Goal: Register for event/course

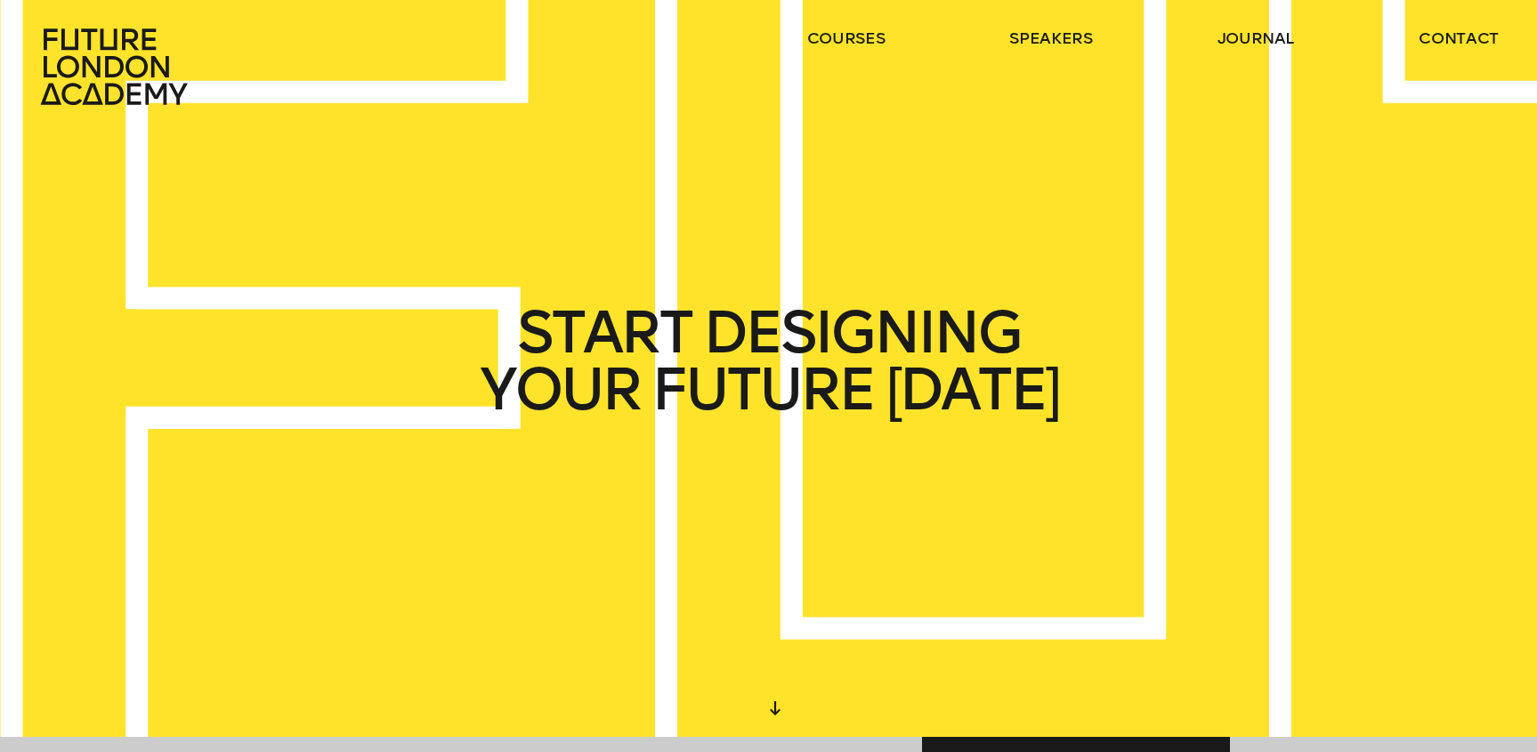
scroll to position [21, 0]
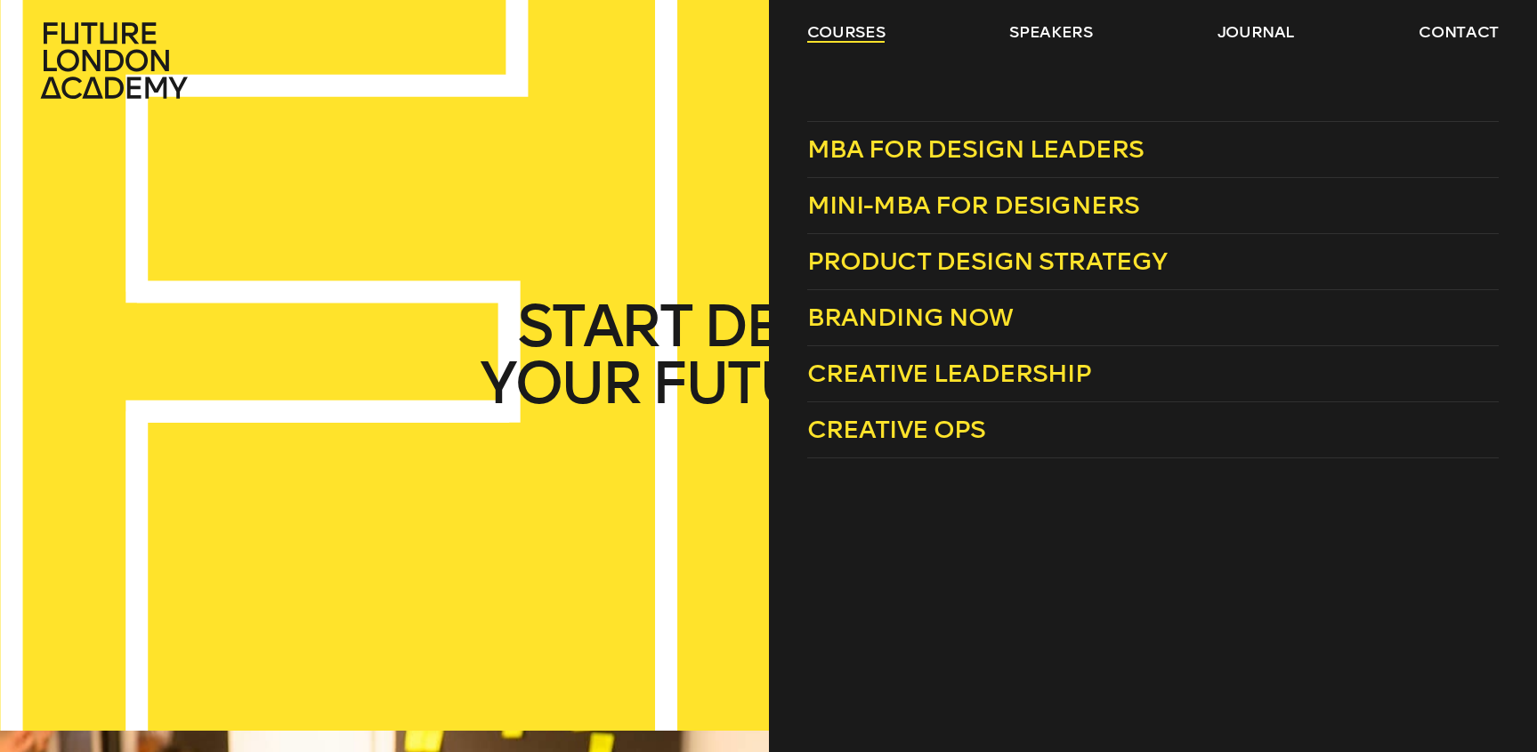
click at [843, 34] on link "courses" at bounding box center [846, 31] width 78 height 21
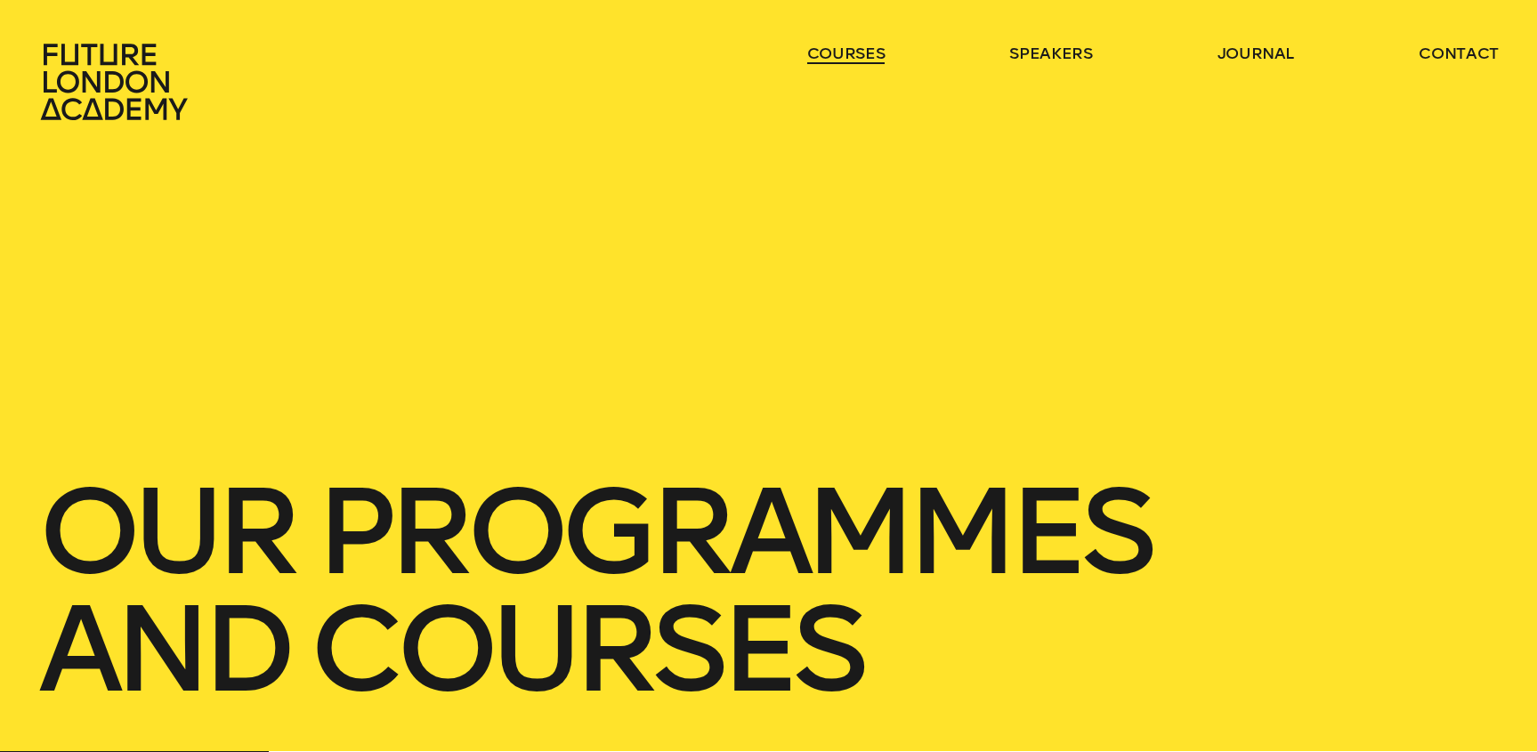
click at [843, 34] on header "courses speakers journal contact" at bounding box center [768, 60] width 1537 height 121
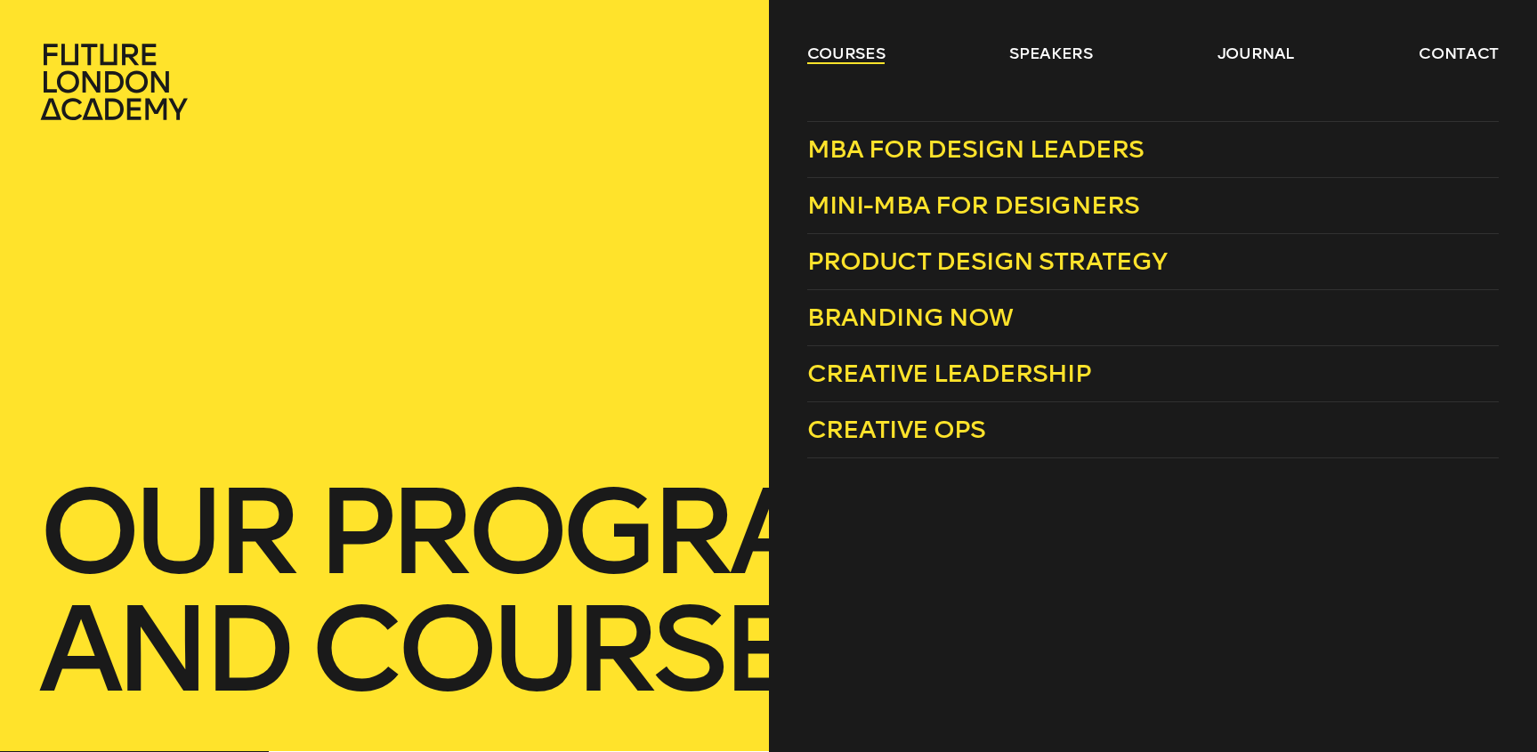
click at [833, 50] on link "courses" at bounding box center [846, 53] width 78 height 21
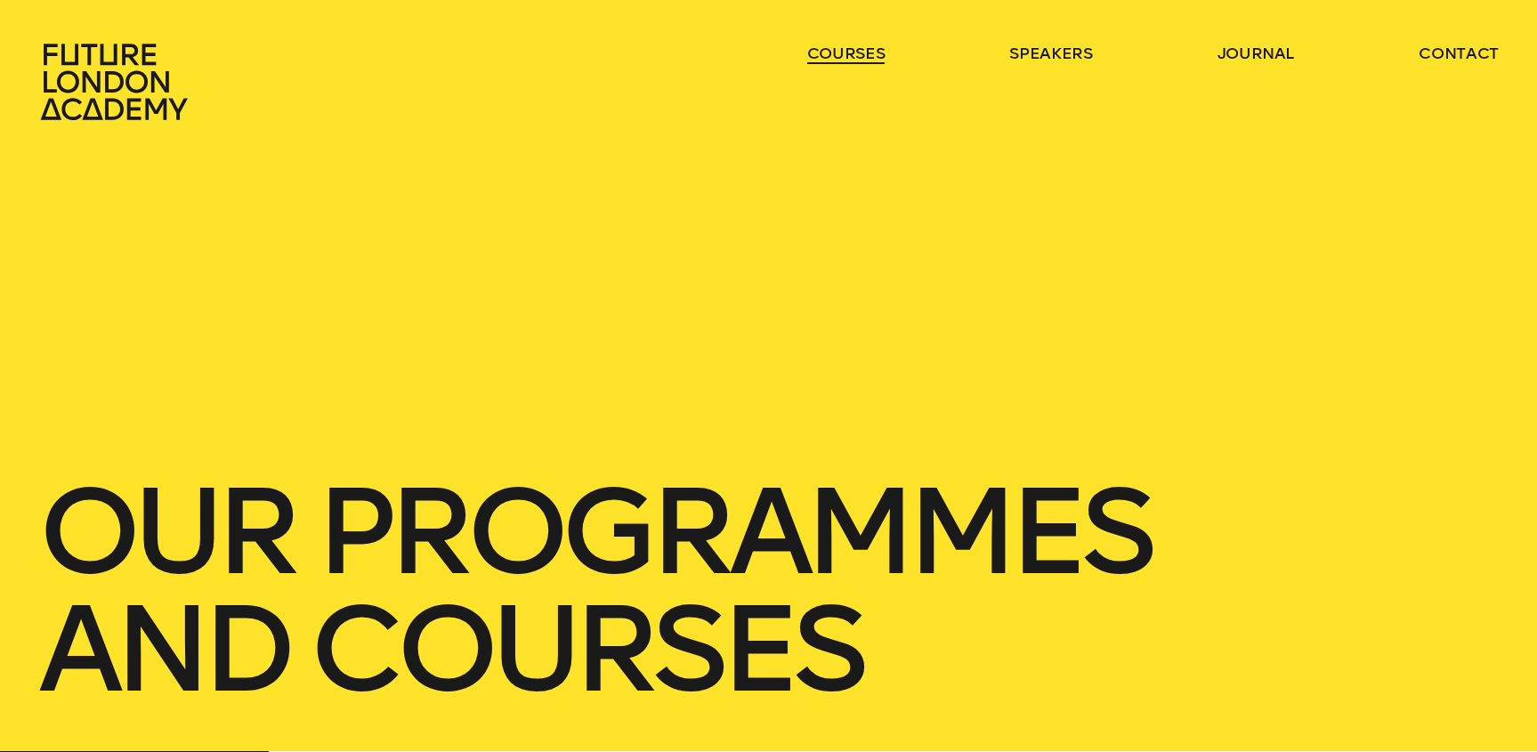
click at [833, 50] on link "courses" at bounding box center [846, 53] width 78 height 21
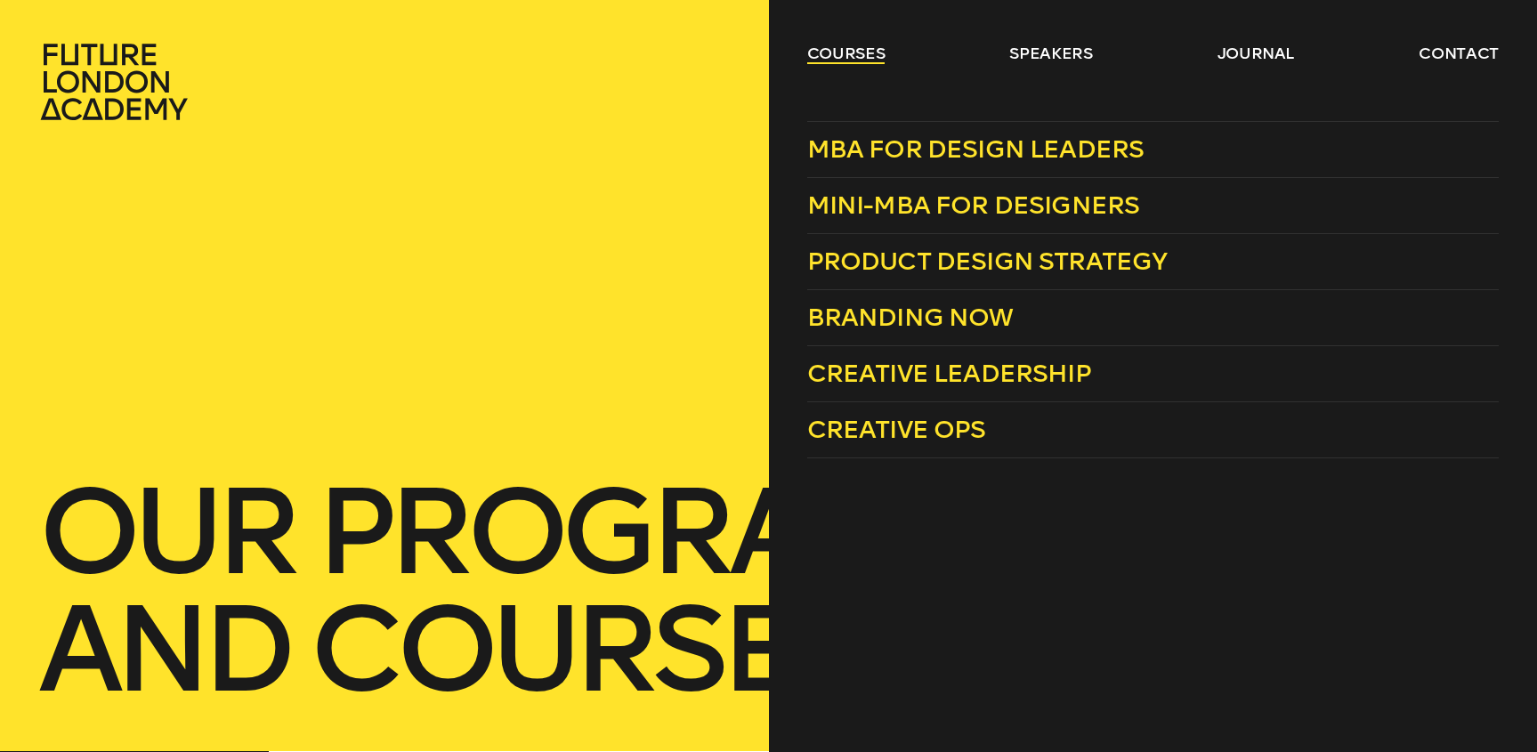
click at [839, 48] on link "courses" at bounding box center [846, 53] width 78 height 21
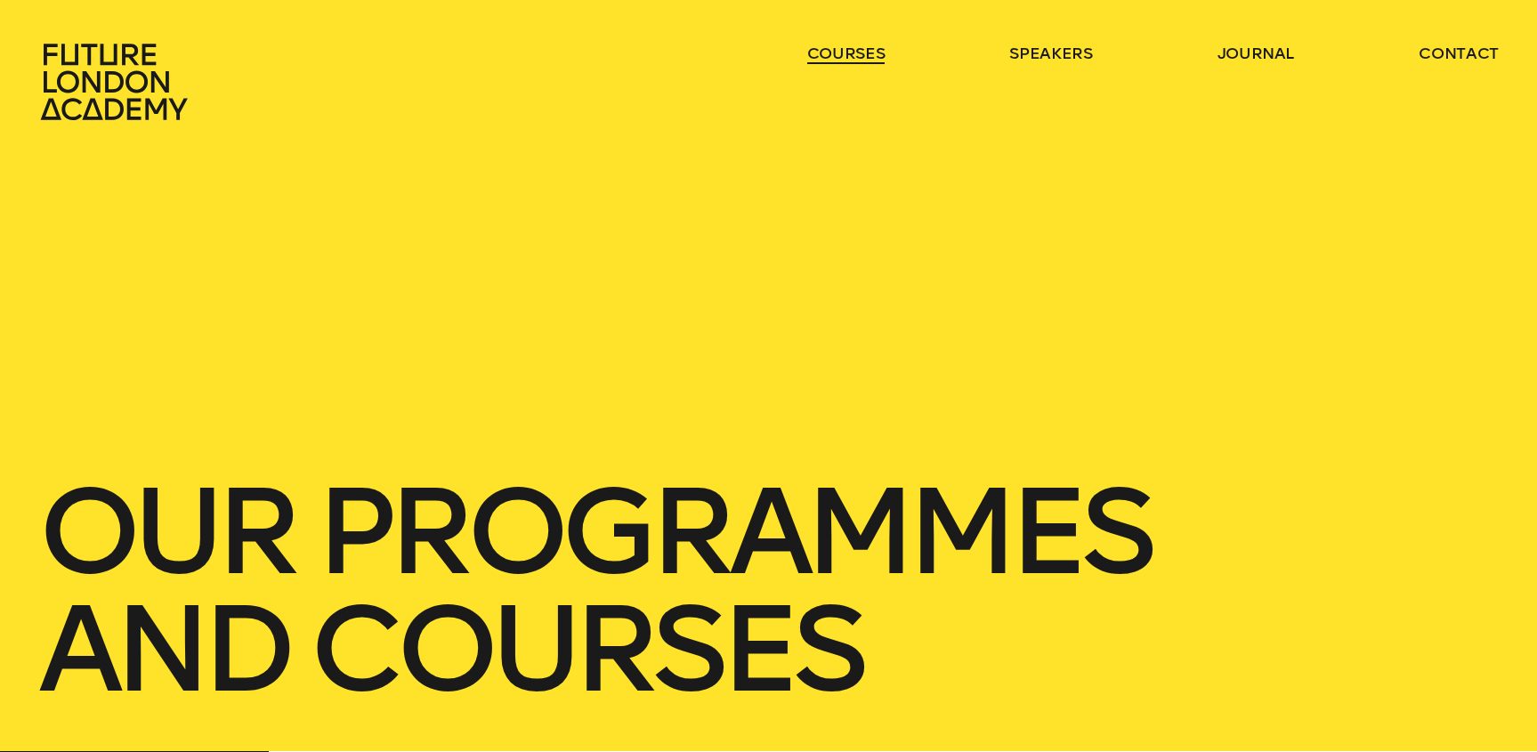
click at [839, 48] on link "courses" at bounding box center [846, 53] width 78 height 21
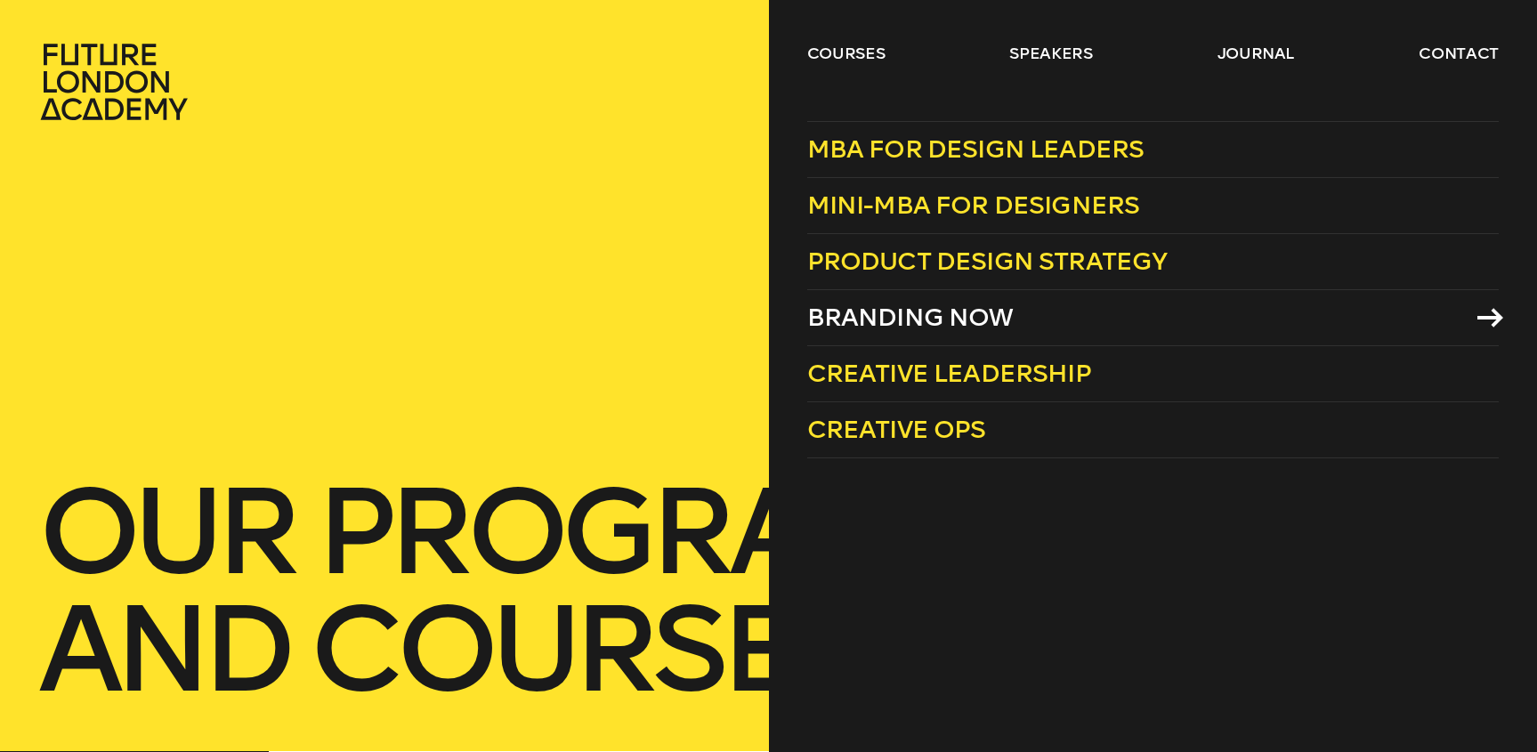
click at [889, 316] on span "Branding Now" at bounding box center [910, 317] width 206 height 29
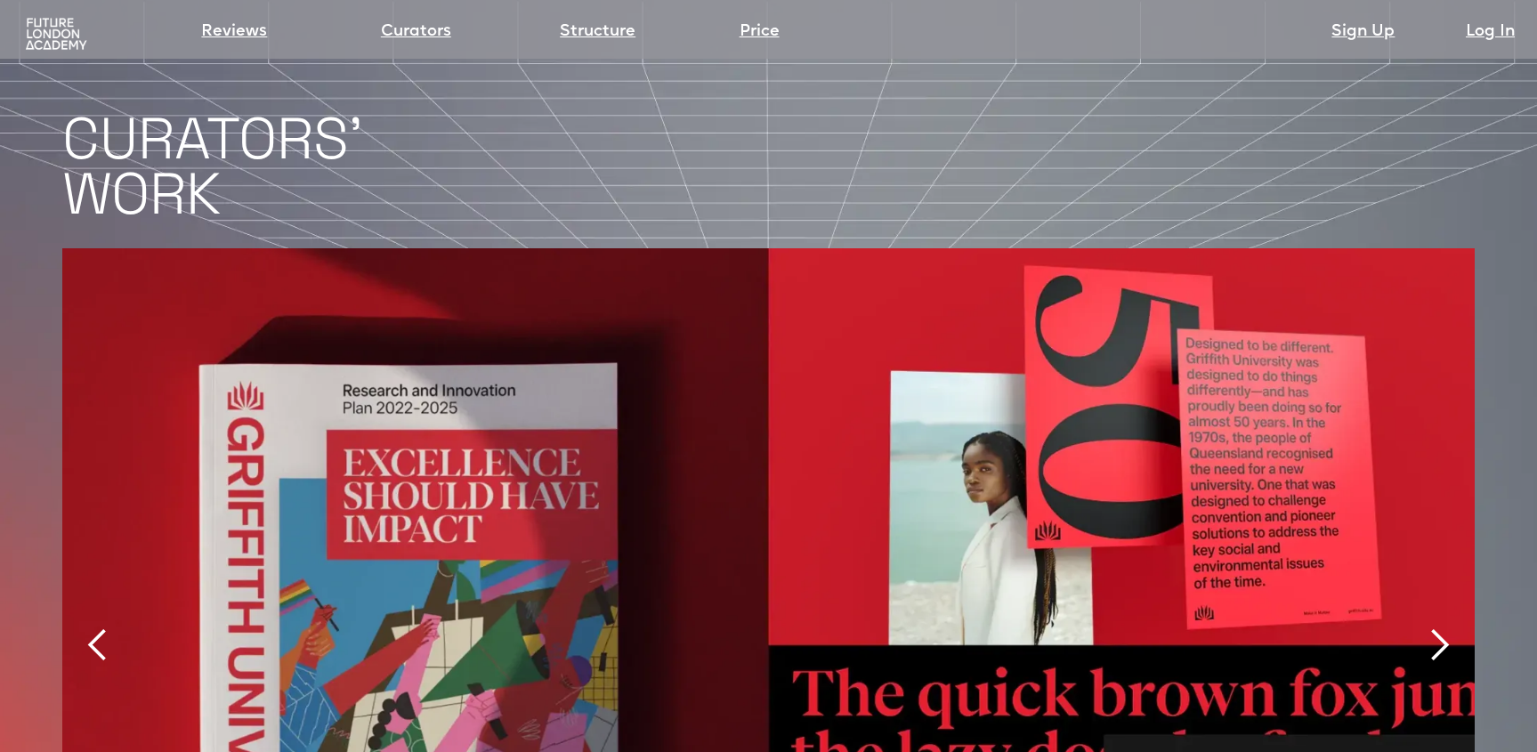
scroll to position [3763, 0]
click at [749, 31] on link "Price" at bounding box center [760, 32] width 40 height 25
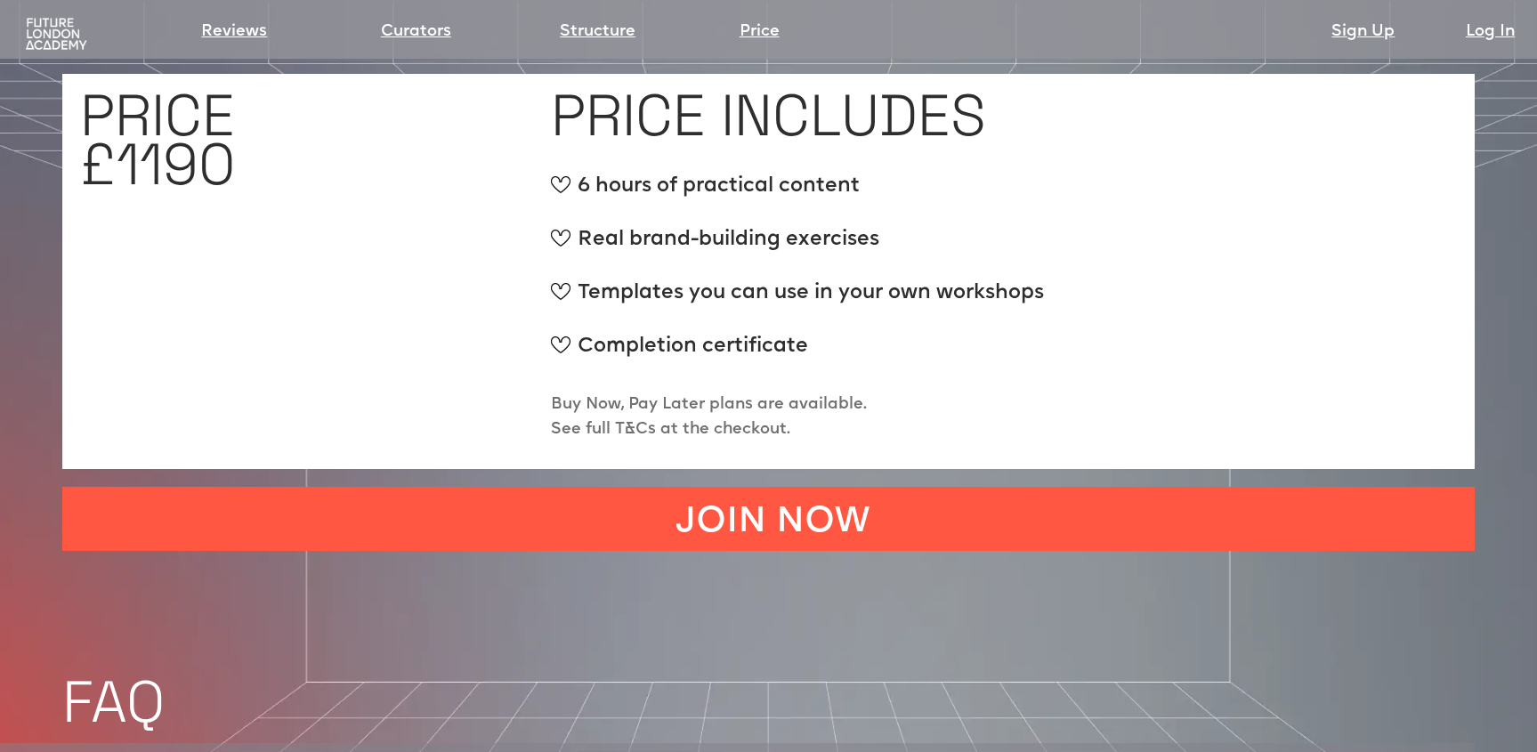
scroll to position [6958, 0]
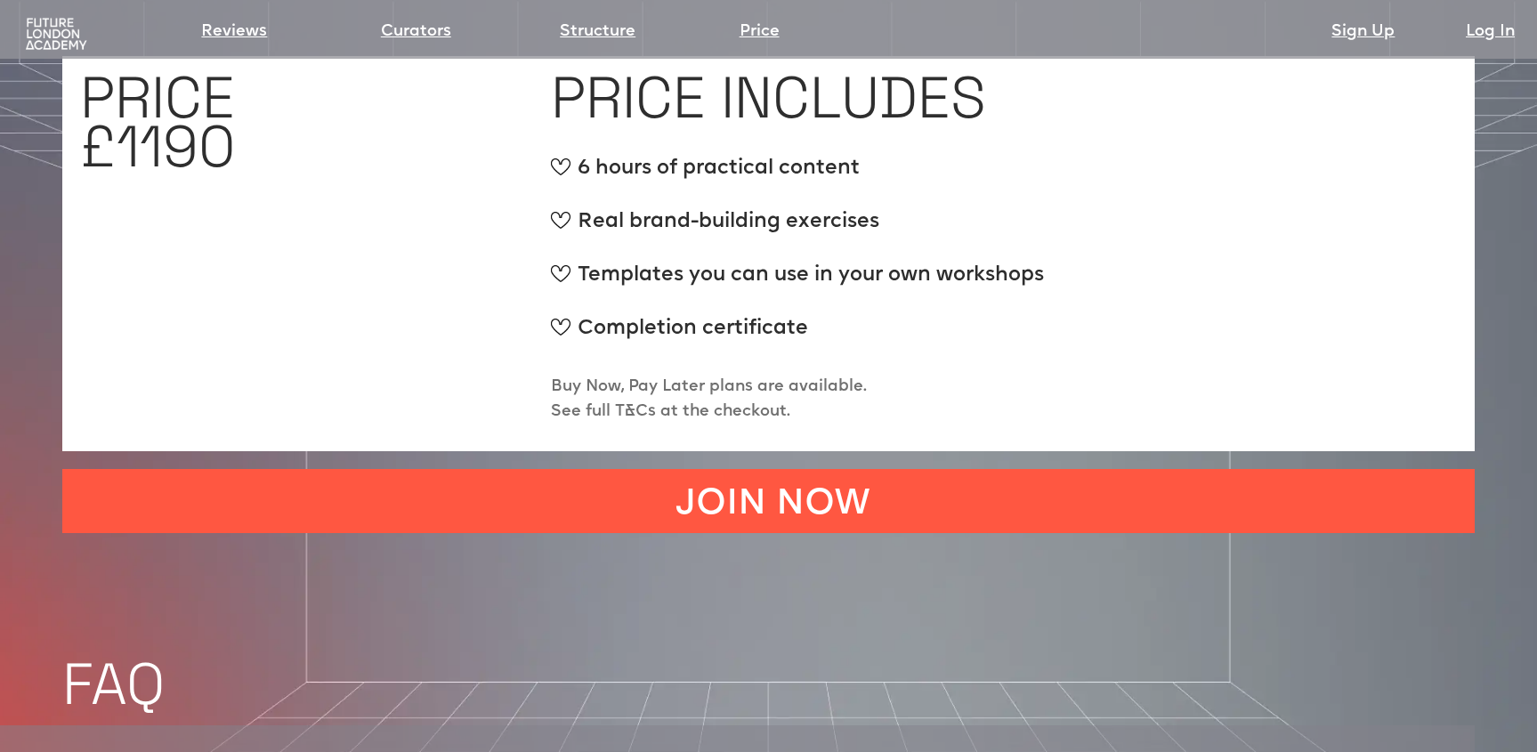
click at [682, 314] on div "Completion certificate" at bounding box center [797, 336] width 493 height 45
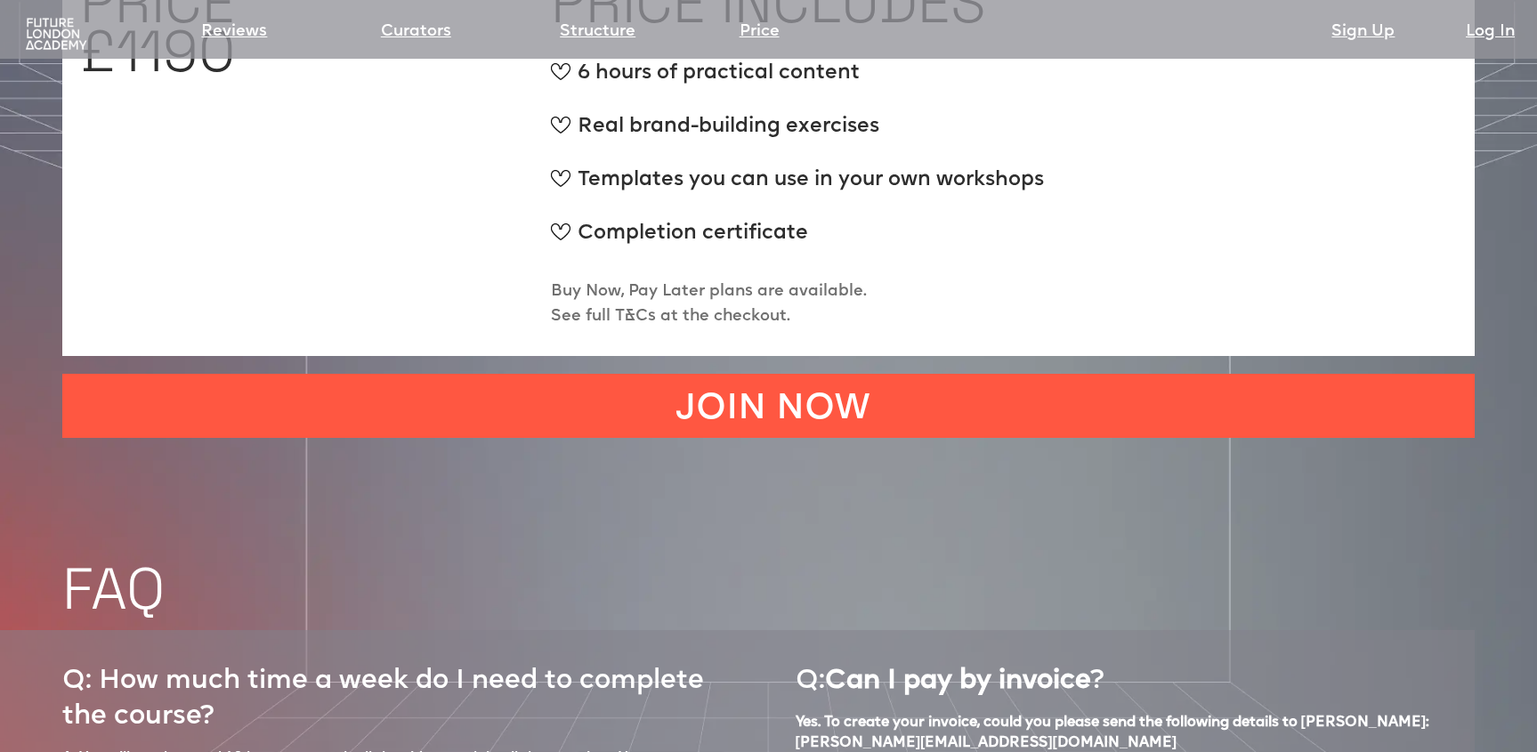
scroll to position [7040, 0]
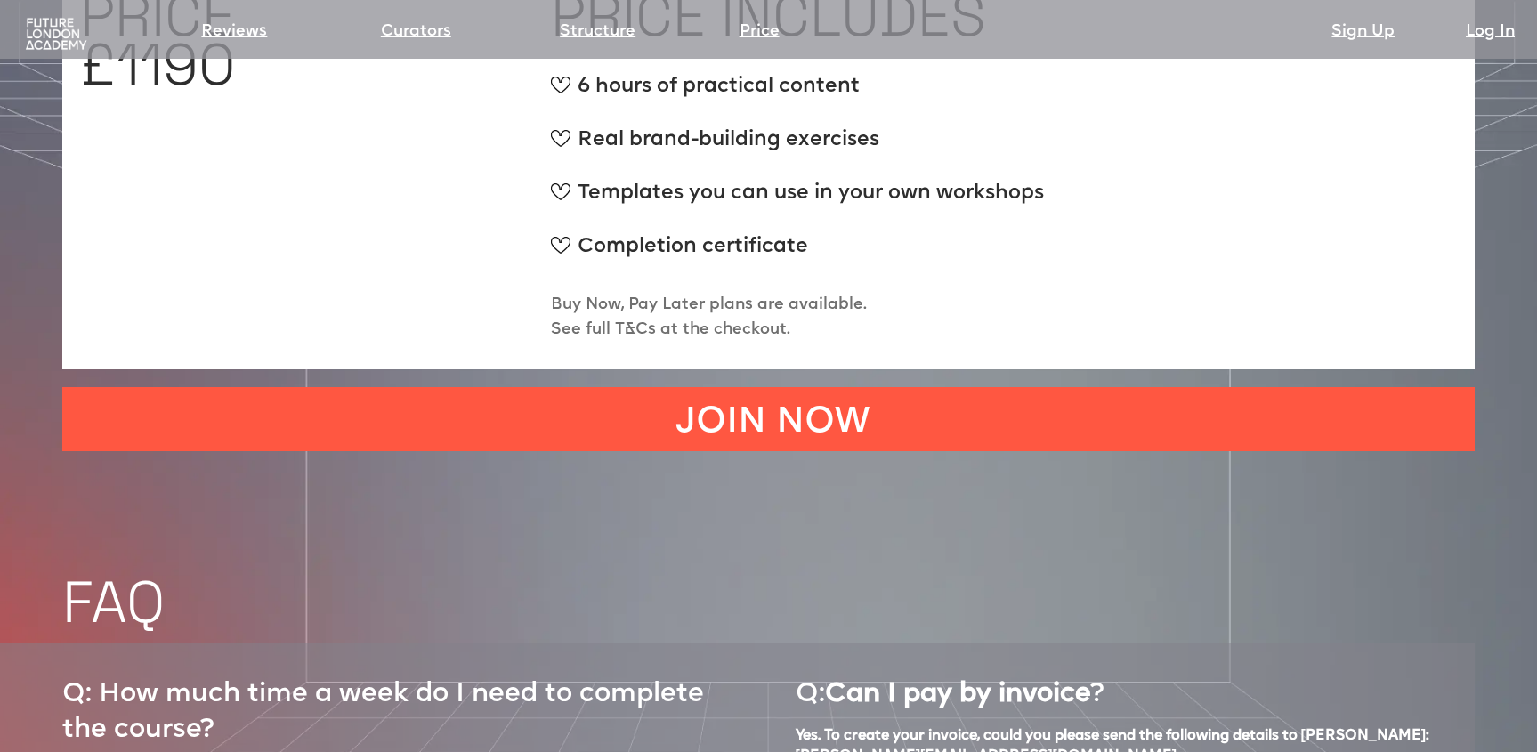
click at [694, 232] on div "Completion certificate" at bounding box center [797, 254] width 493 height 45
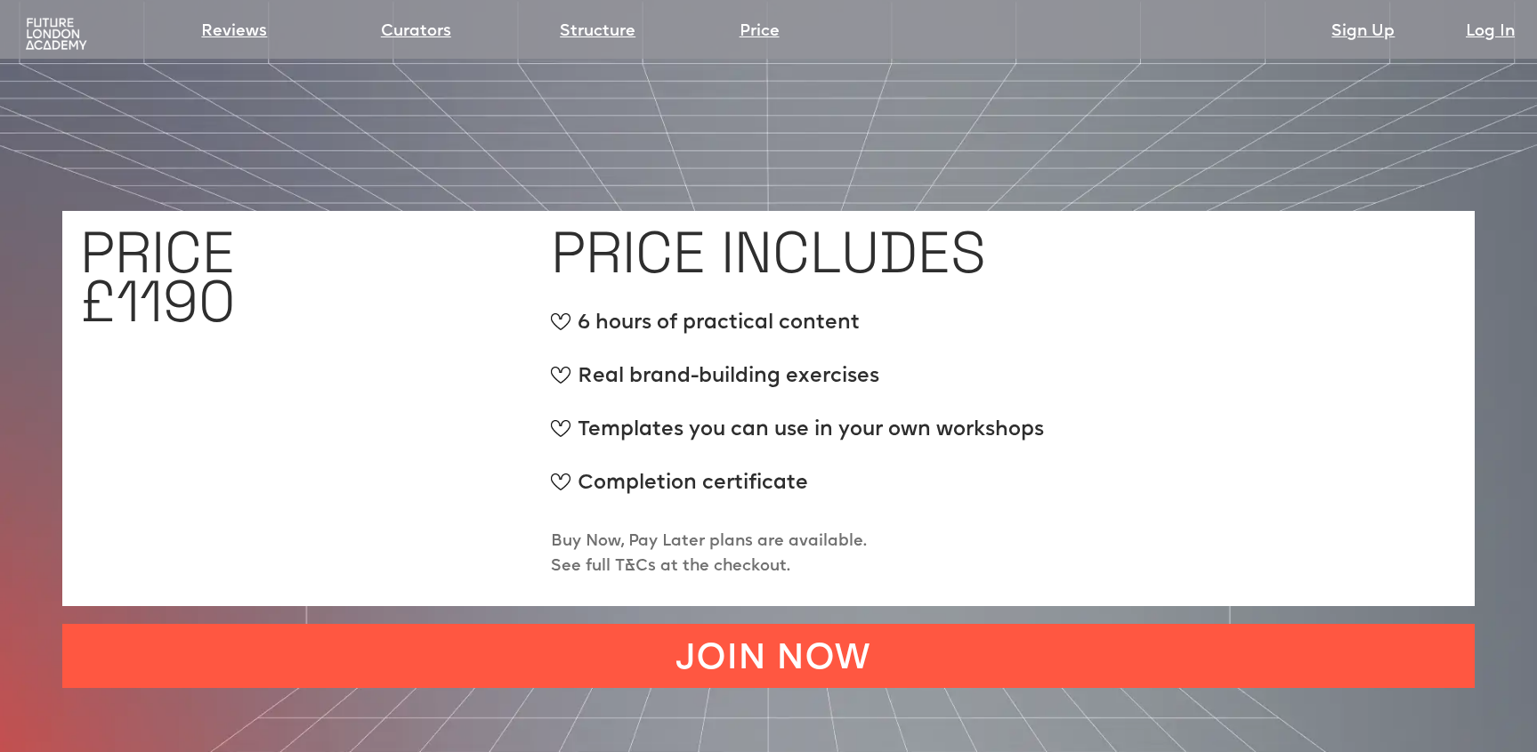
scroll to position [6927, 0]
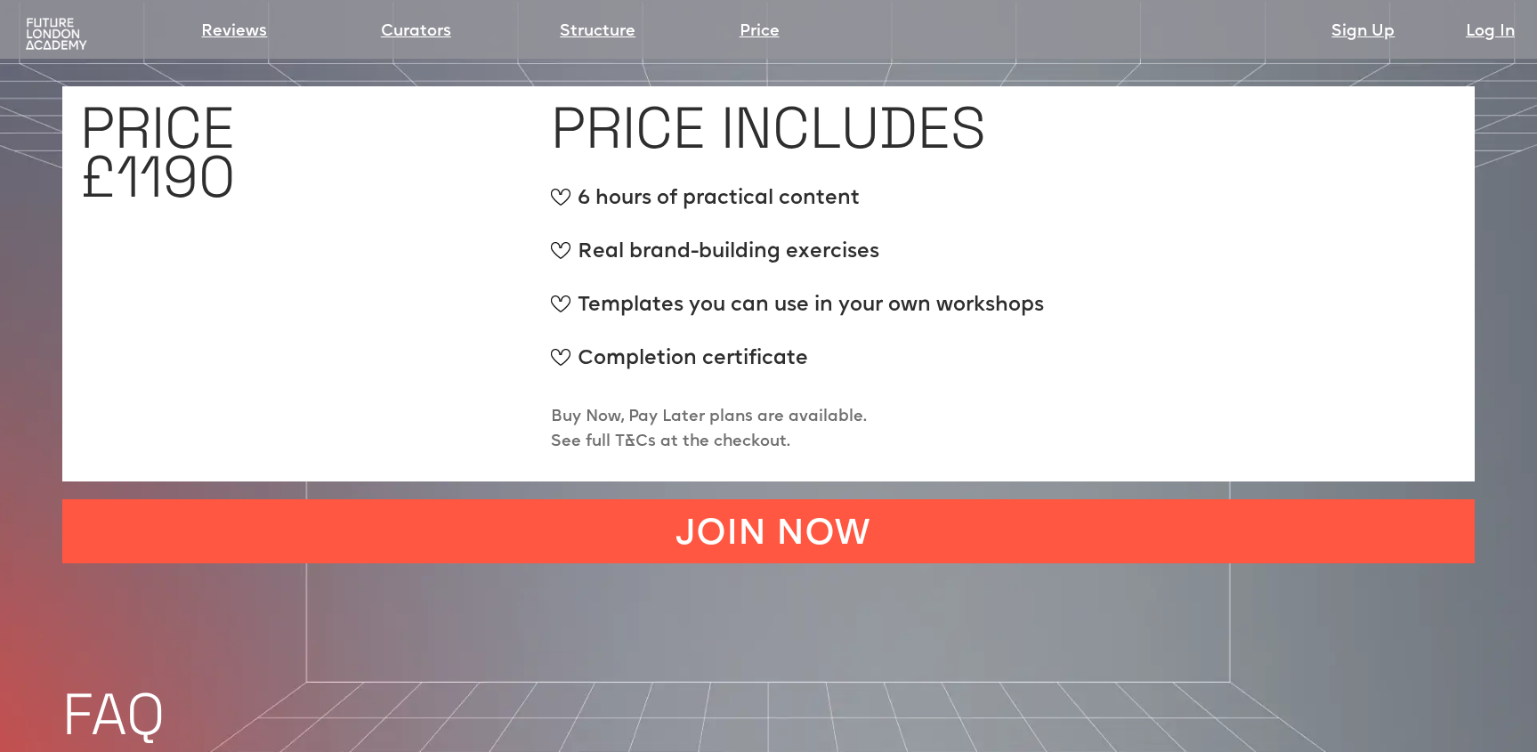
click at [633, 291] on div "Templates you can use in your own workshops" at bounding box center [797, 313] width 493 height 45
click at [568, 405] on p "Buy Now, Pay Later plans are available. See full T&Cs at the checkout." at bounding box center [709, 430] width 316 height 50
click at [629, 405] on p "Buy Now, Pay Later plans are available. See full T&Cs at the checkout." at bounding box center [709, 430] width 316 height 50
click at [641, 405] on p "Buy Now, Pay Later plans are available. See full T&Cs at the checkout." at bounding box center [709, 430] width 316 height 50
click at [774, 405] on p "Buy Now, Pay Later plans are available. See full T&Cs at the checkout." at bounding box center [709, 430] width 316 height 50
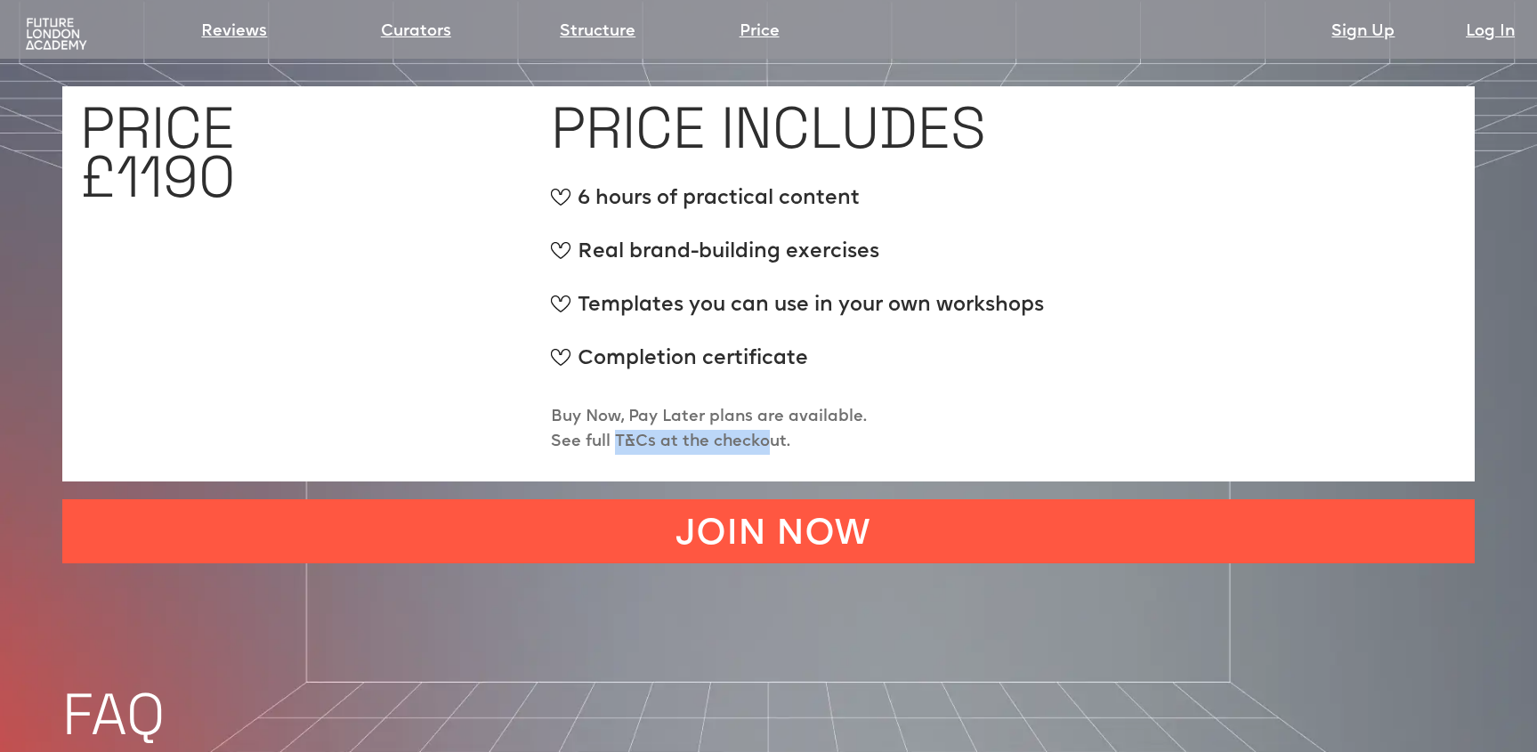
drag, startPoint x: 765, startPoint y: 379, endPoint x: 603, endPoint y: 379, distance: 162.0
click at [603, 405] on p "Buy Now, Pay Later plans are available. See full T&Cs at the checkout." at bounding box center [709, 430] width 316 height 50
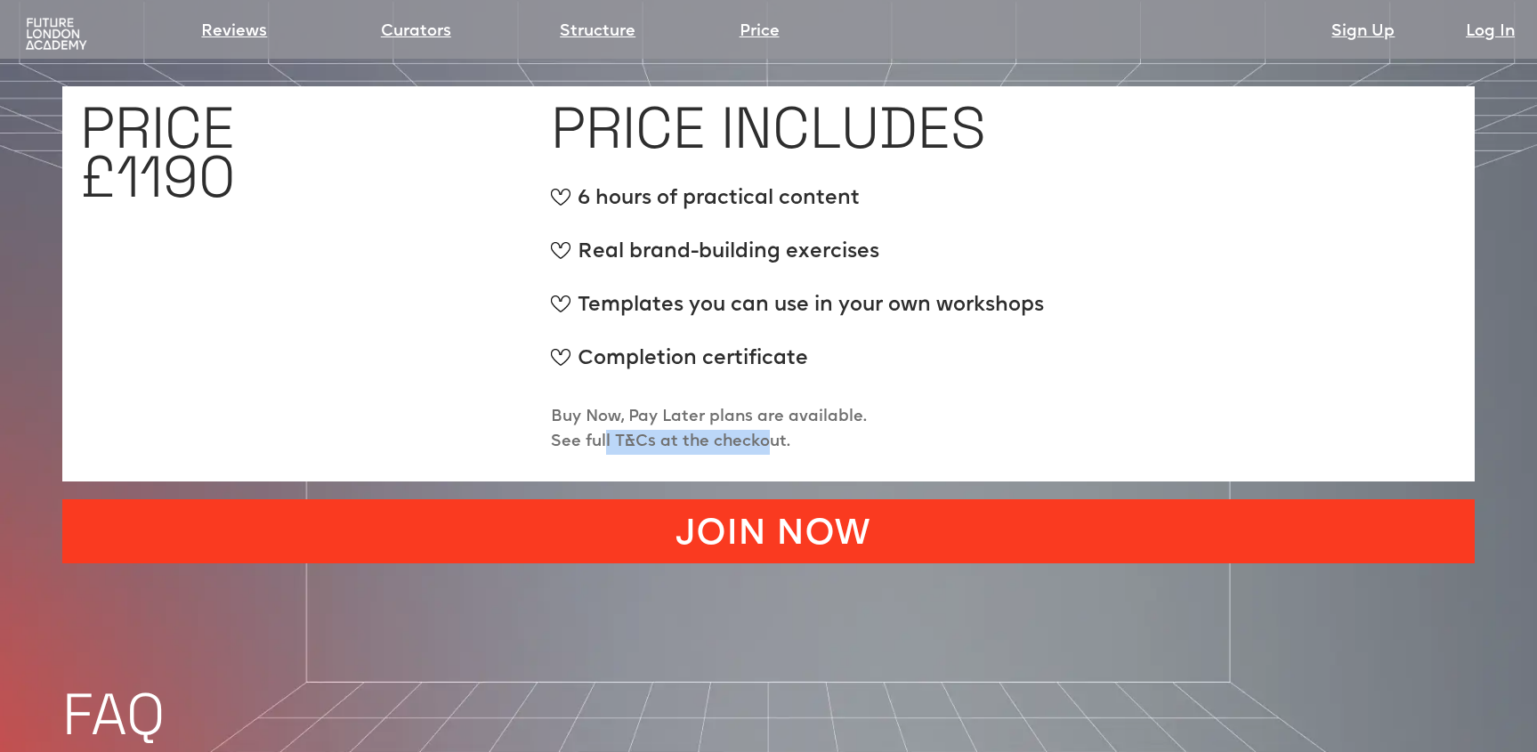
click at [825, 499] on link "JOIN NOW" at bounding box center [768, 531] width 1413 height 64
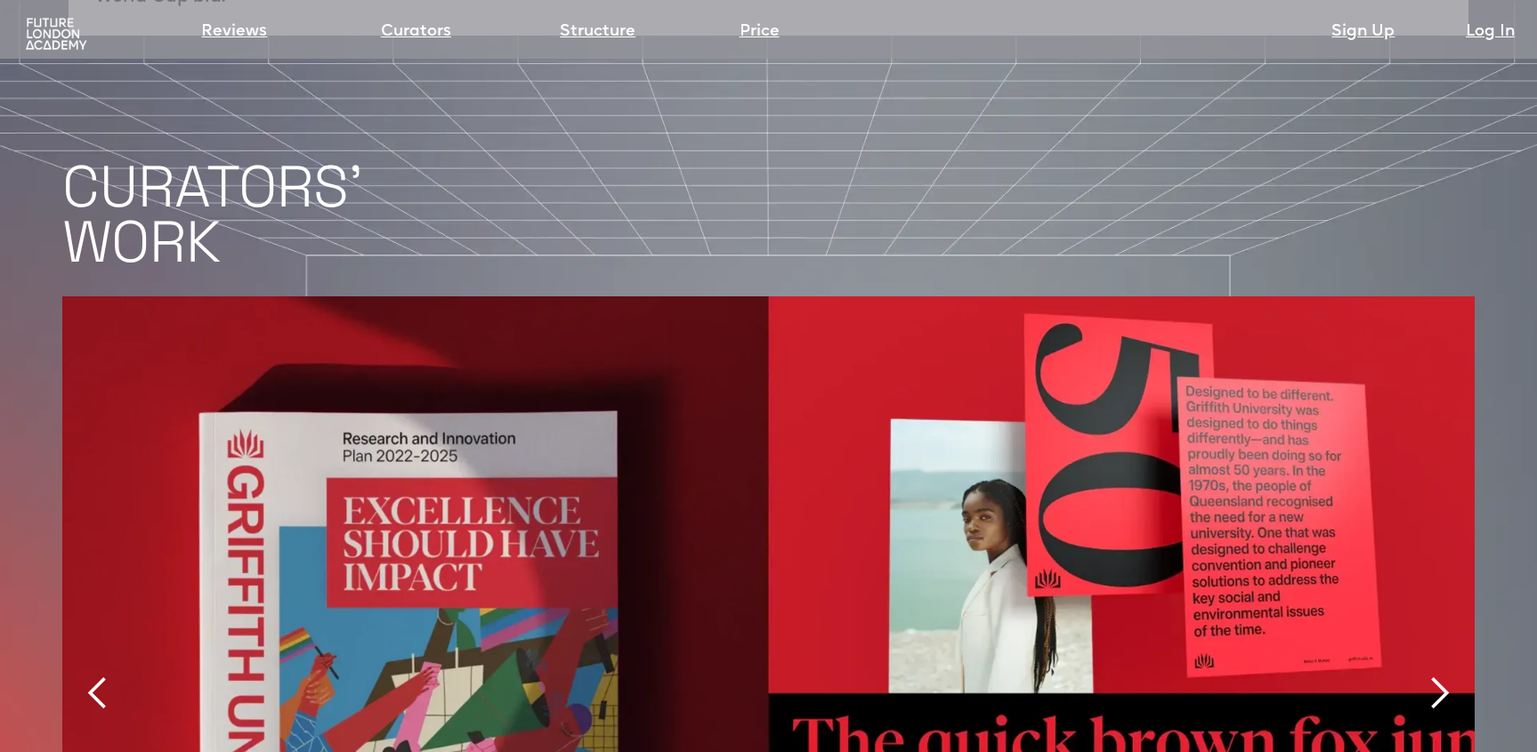
scroll to position [3716, 0]
